Goal: Use online tool/utility: Utilize a website feature to perform a specific function

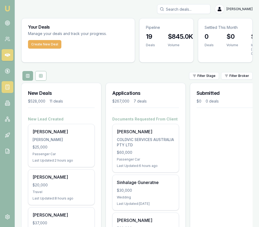
click at [9, 93] on nav "Emu Broker" at bounding box center [7, 80] width 15 height 161
click at [9, 90] on link at bounding box center [8, 87] width 12 height 12
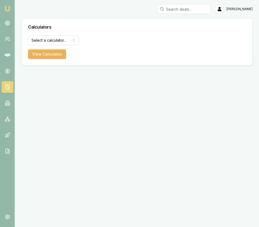
drag, startPoint x: 70, startPoint y: 47, endPoint x: 69, endPoint y: 40, distance: 8.0
click at [70, 47] on form "Select a calculator... Finance Quote Lender Match Payslip Calculator View Calcu…" at bounding box center [53, 46] width 51 height 23
click at [69, 40] on html "Emu Broker [PERSON_NAME] Toggle Menu Calculators Select a calculator... Finance…" at bounding box center [129, 113] width 259 height 227
click at [58, 55] on button "View Calculator" at bounding box center [47, 54] width 38 height 10
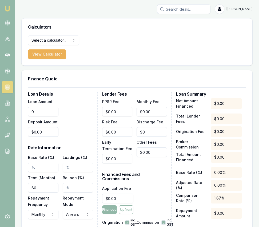
click at [51, 111] on input "0" at bounding box center [43, 112] width 30 height 10
type input "$182,500.00"
type input "$0.00"
type input "6.69%"
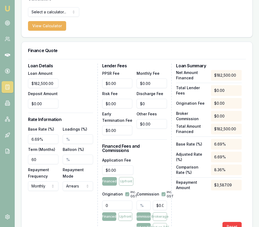
scroll to position [29, 0]
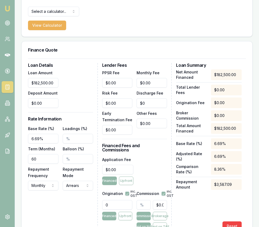
click at [64, 156] on input "Balloon (%)" at bounding box center [78, 159] width 30 height 10
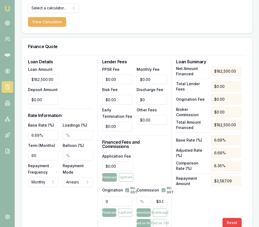
scroll to position [33, 0]
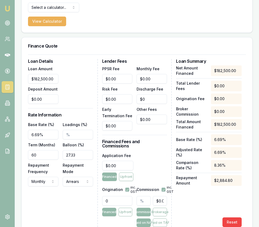
type input "27.33%"
click at [74, 182] on html "Emu Broker [PERSON_NAME] Toggle Menu Calculators Select a calculator... Finance…" at bounding box center [129, 80] width 259 height 227
select select "ADVANCE"
click at [124, 161] on input "$0.00" at bounding box center [117, 166] width 31 height 10
click at [124, 161] on input "0" at bounding box center [117, 166] width 31 height 10
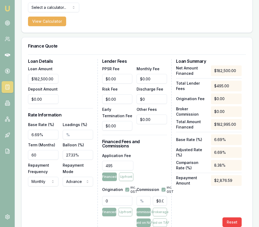
type input "$495.00"
click at [142, 166] on div "Application Fee $495.00 Financed Upfront" at bounding box center [134, 166] width 65 height 29
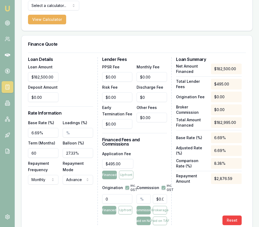
scroll to position [35, 0]
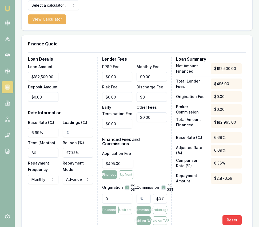
click at [157, 194] on input "$0.00" at bounding box center [160, 199] width 14 height 10
type input "0"
click at [157, 194] on input "0" at bounding box center [160, 199] width 14 height 10
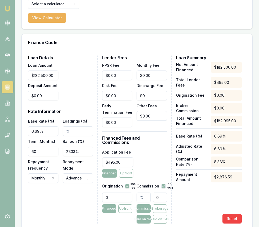
type input "0.001643835616438356"
type input "3"
type input "0.020821917808219178"
type input "38"
type input "0.20986301369863014"
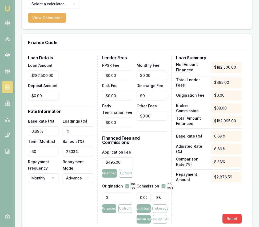
type input "383"
type input "2.09972602739726"
type input "3832."
type input "2.1"
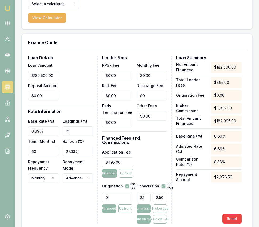
type input "$3,832.50"
click at [150, 159] on div "Application Fee $495.00 Financed Upfront" at bounding box center [134, 163] width 65 height 29
drag, startPoint x: 75, startPoint y: 151, endPoint x: 57, endPoint y: 152, distance: 18.4
click at [57, 152] on div "Base Rate (%) 6.69% Loadings (%) Term (Months) 60 Balloon (%) 27.33% Repayment …" at bounding box center [60, 150] width 65 height 65
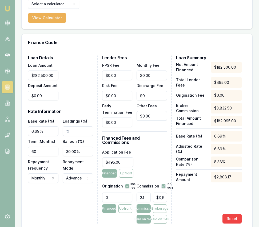
click at [148, 161] on div "Application Fee $495.00 Financed Upfront" at bounding box center [134, 163] width 65 height 29
click at [76, 153] on input "30.00%" at bounding box center [78, 151] width 30 height 10
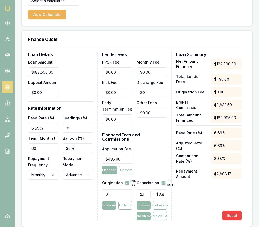
type input "3"
